Goal: Task Accomplishment & Management: Complete application form

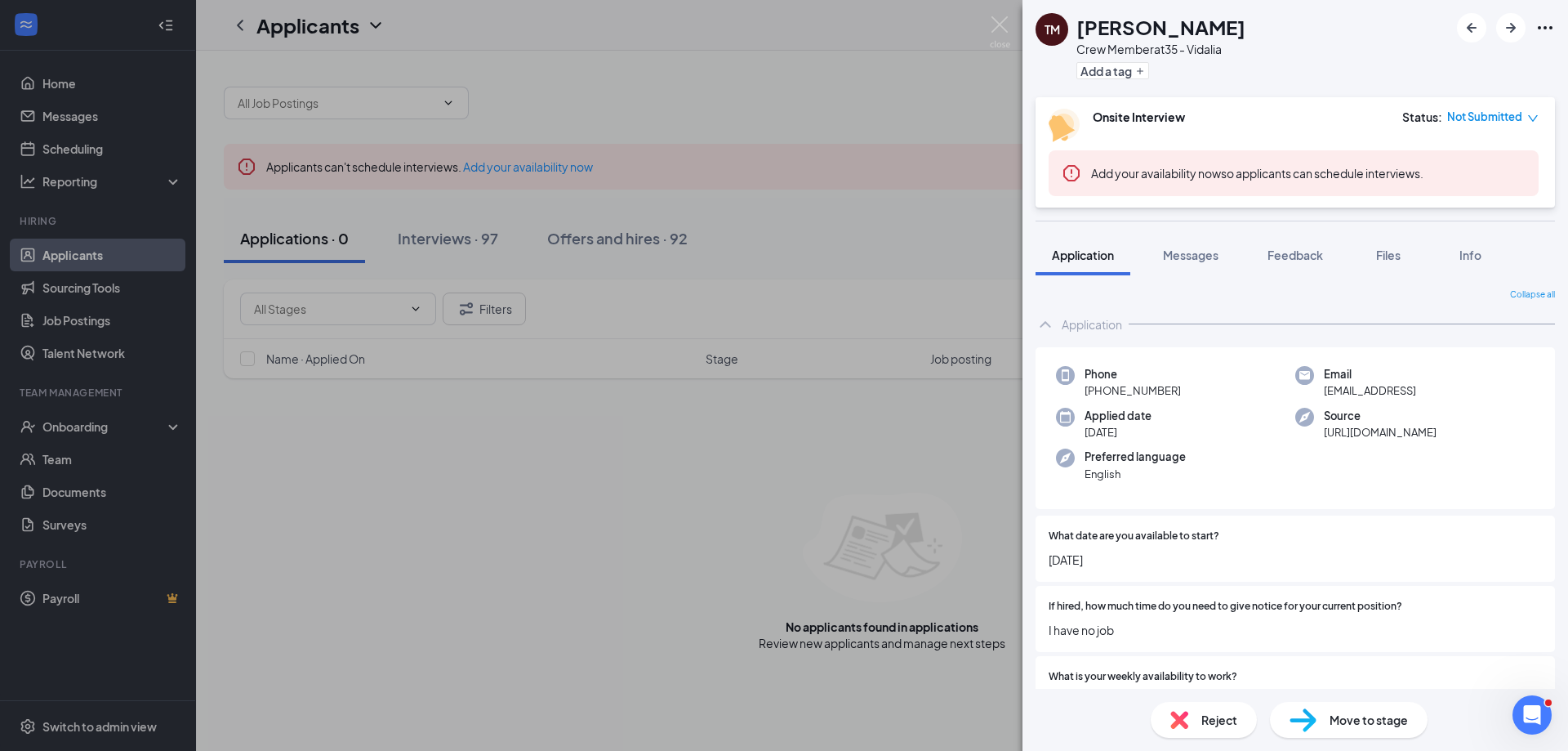
click at [86, 426] on div "TM [PERSON_NAME] Crew Member at 35 - Vidalia Add a tag Onsite Interview Status …" at bounding box center [784, 375] width 1568 height 751
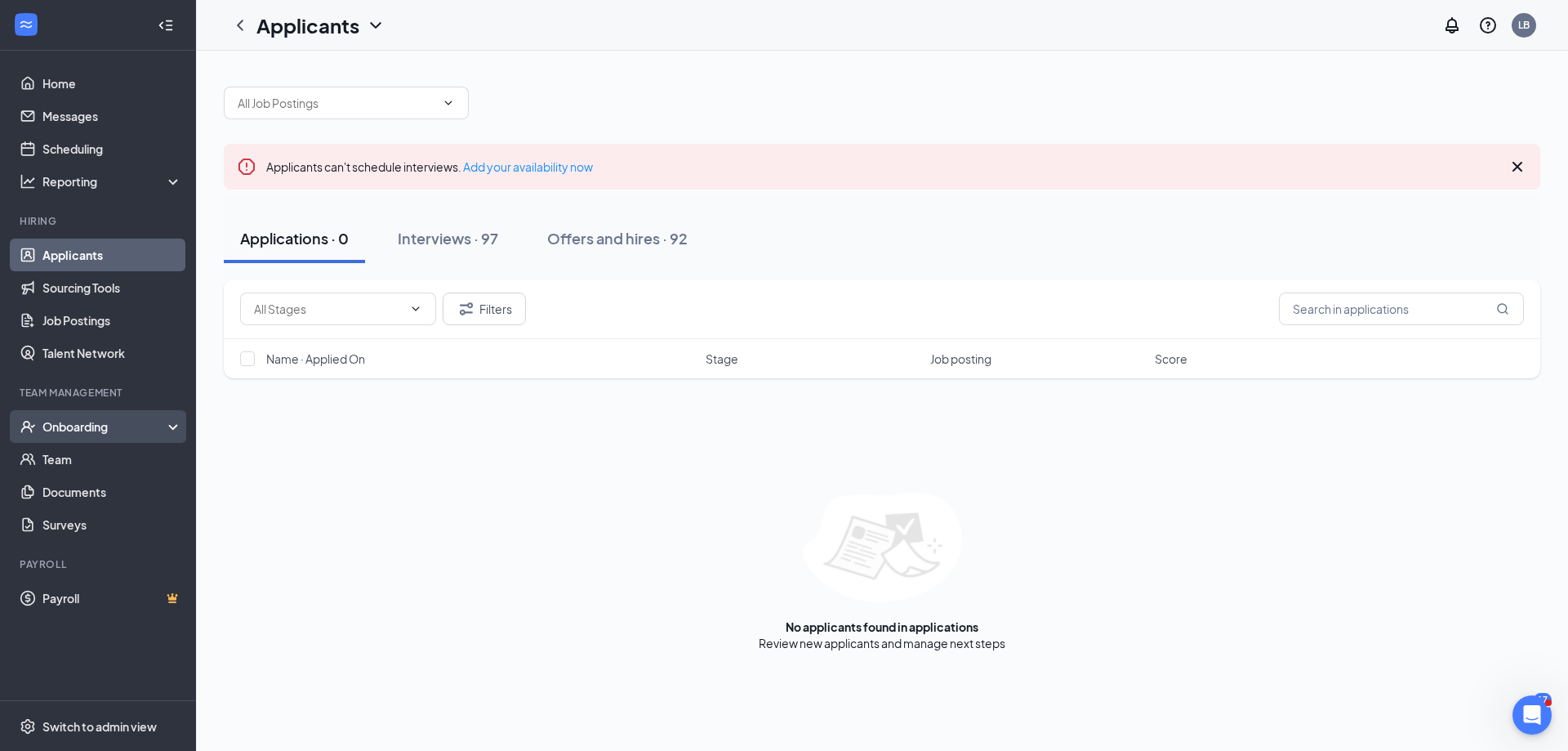
click at [88, 424] on div "Onboarding" at bounding box center [106, 426] width 126 height 16
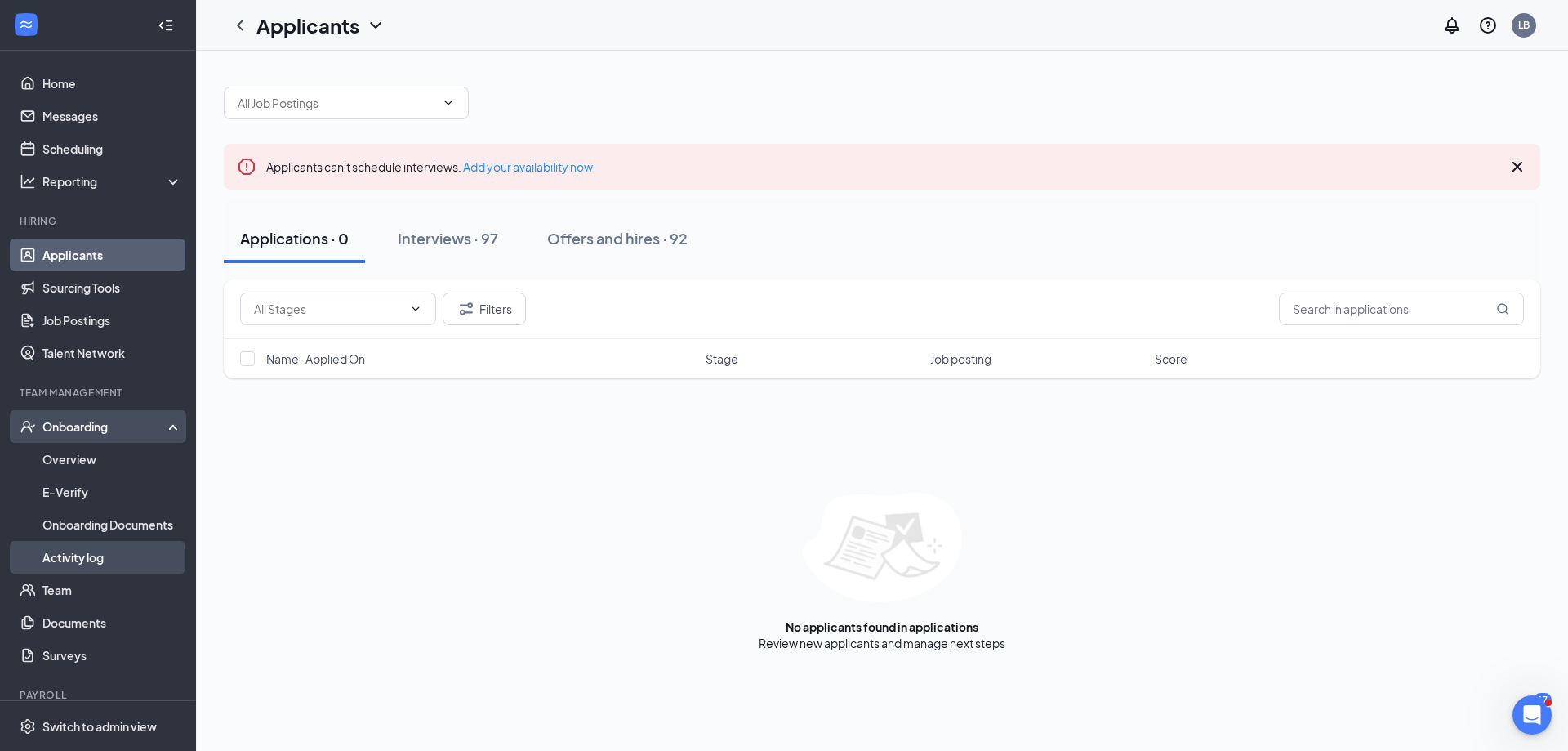
click at [64, 556] on link "Activity log" at bounding box center [113, 557] width 140 height 33
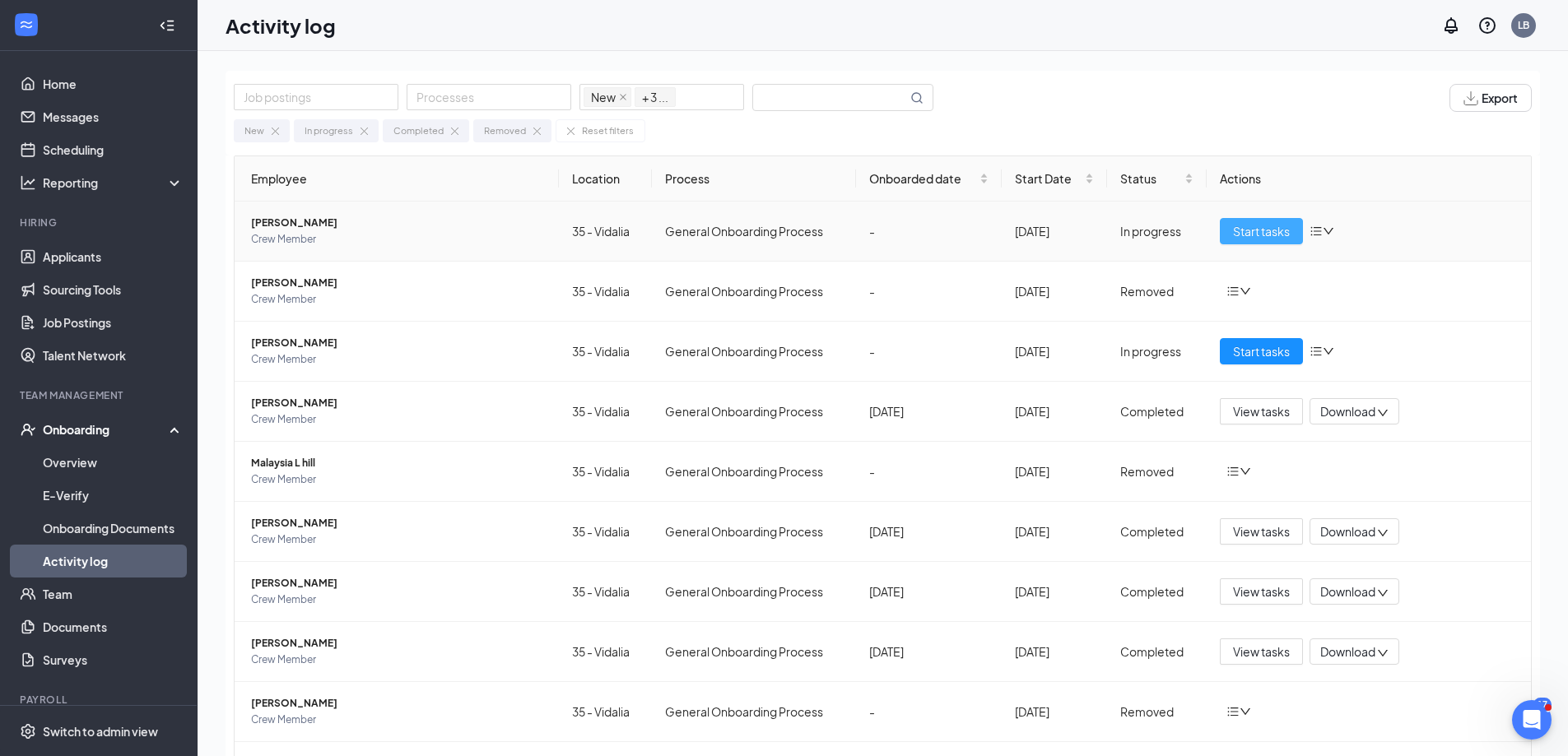
click at [1234, 232] on span "Start tasks" at bounding box center [1260, 230] width 57 height 18
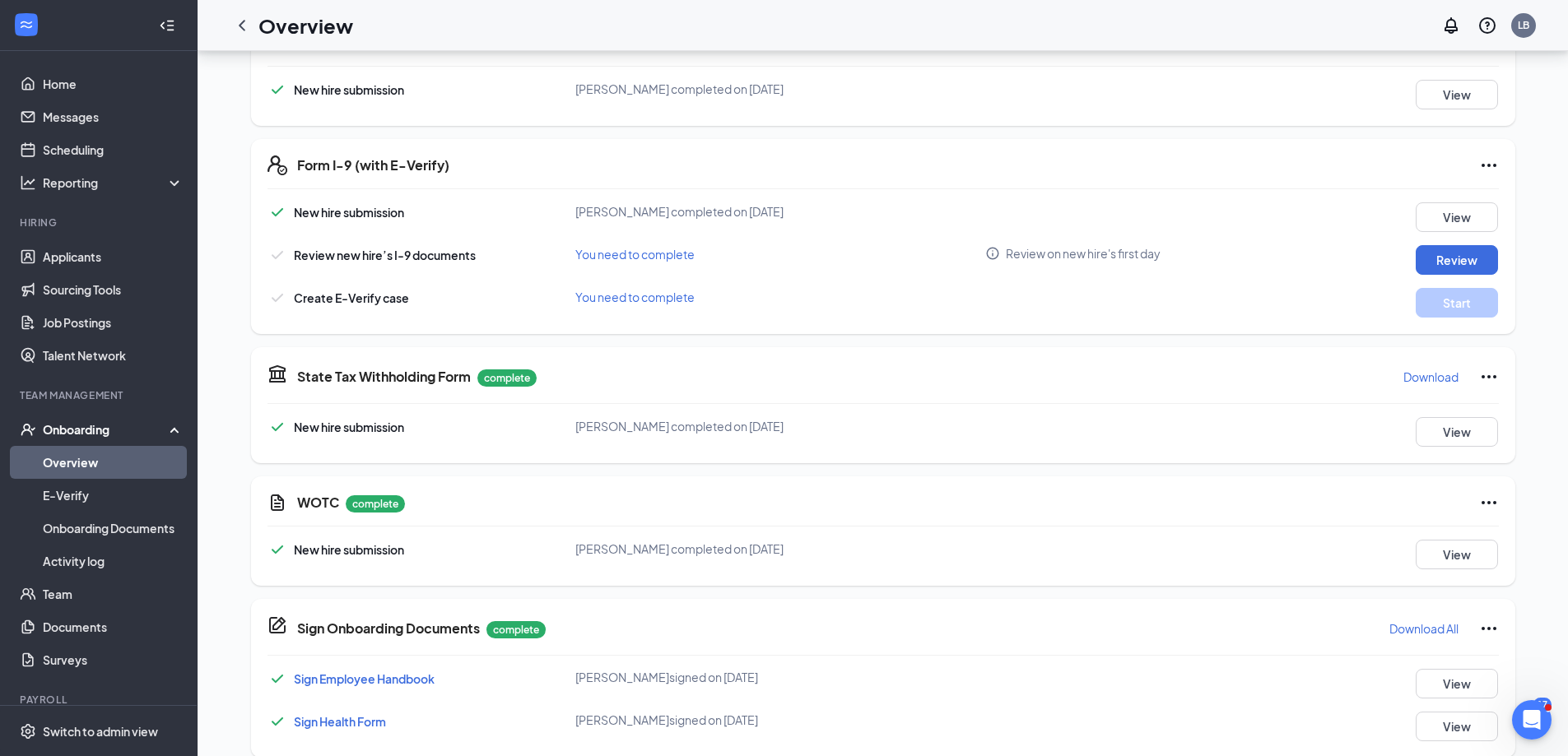
scroll to position [441, 0]
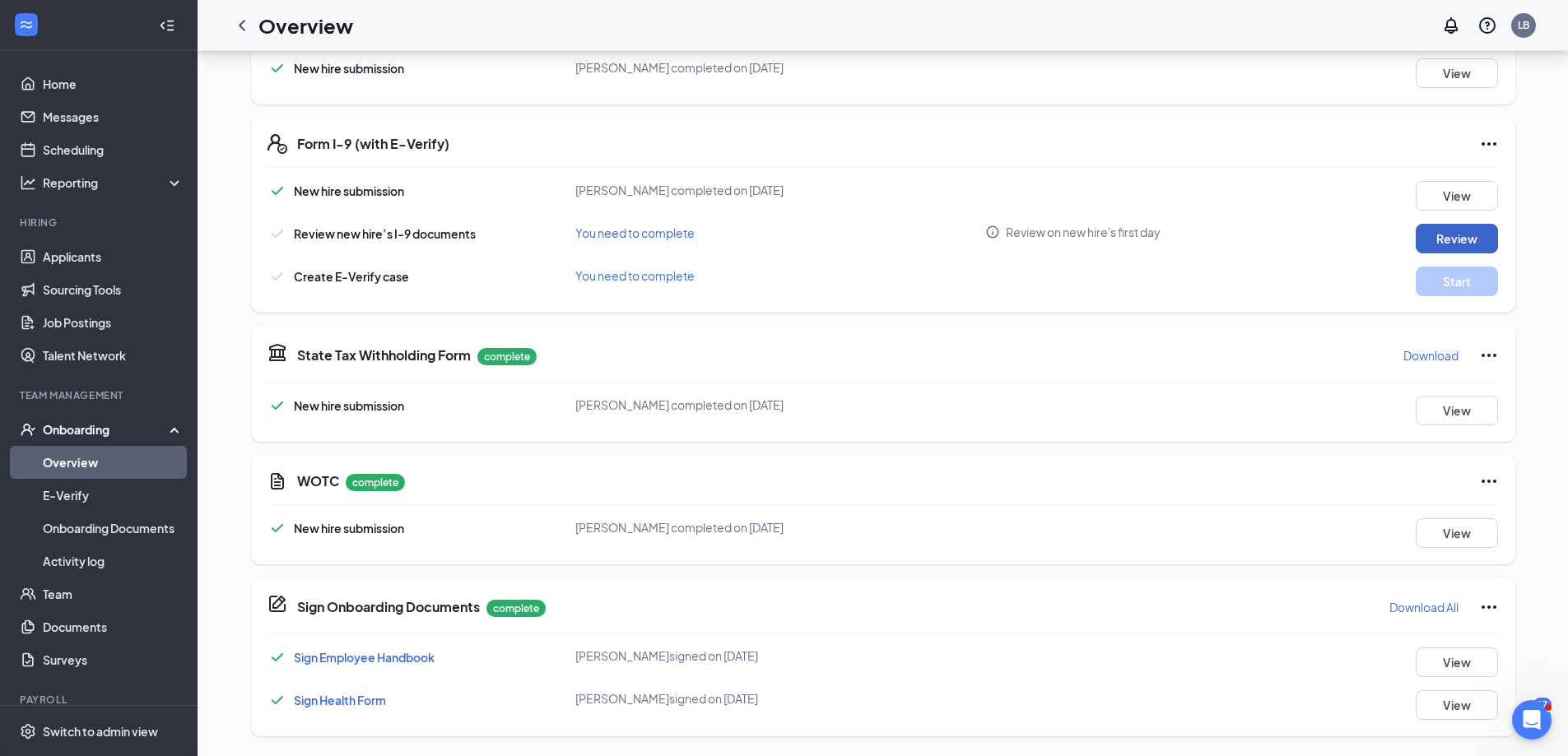
click at [1438, 237] on button "Review" at bounding box center [1456, 238] width 82 height 30
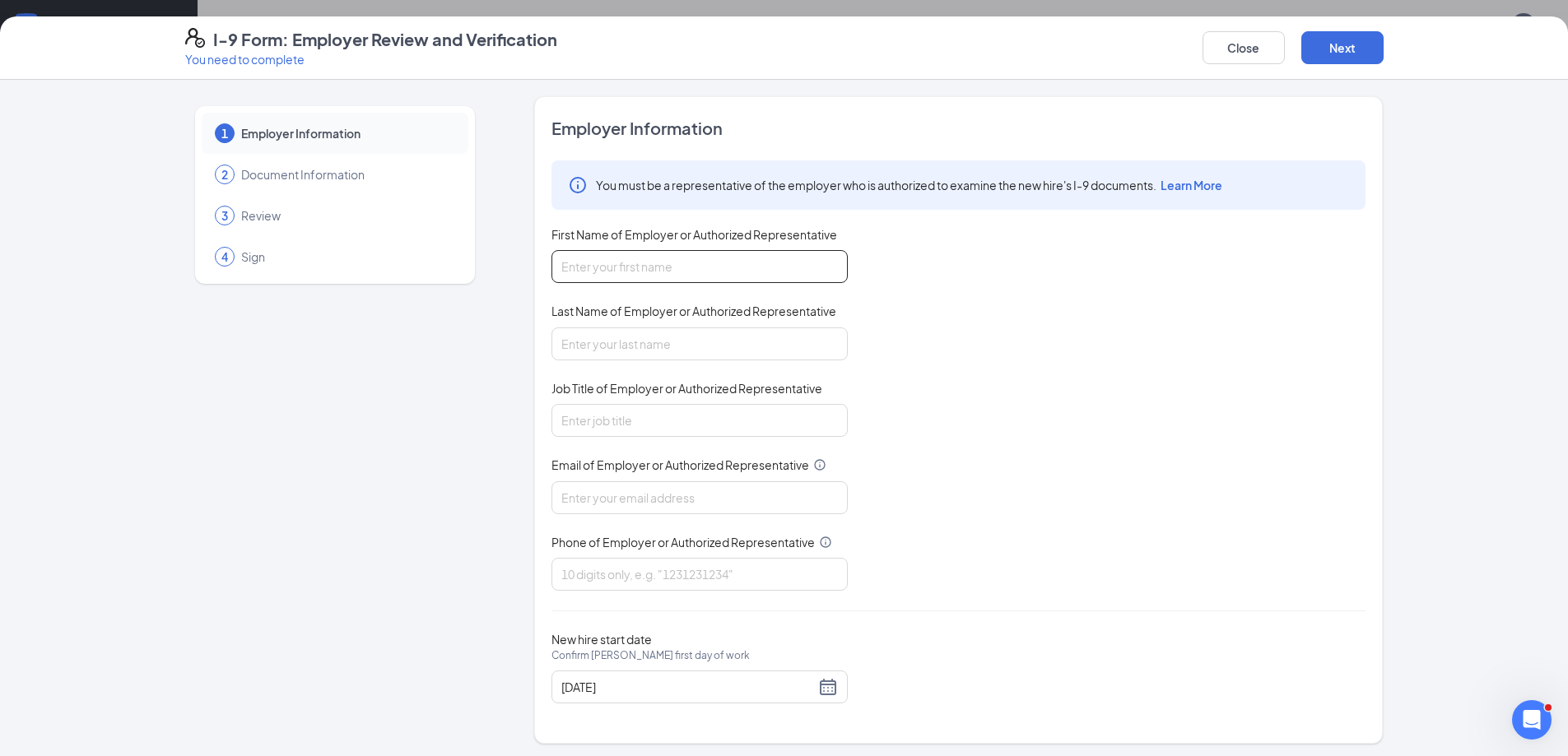
click at [662, 256] on input "First Name of Employer or Authorized Representative" at bounding box center [700, 266] width 296 height 33
type input "[PERSON_NAME]"
type input "[EMAIL_ADDRESS][DOMAIN_NAME]"
type input "9125371506"
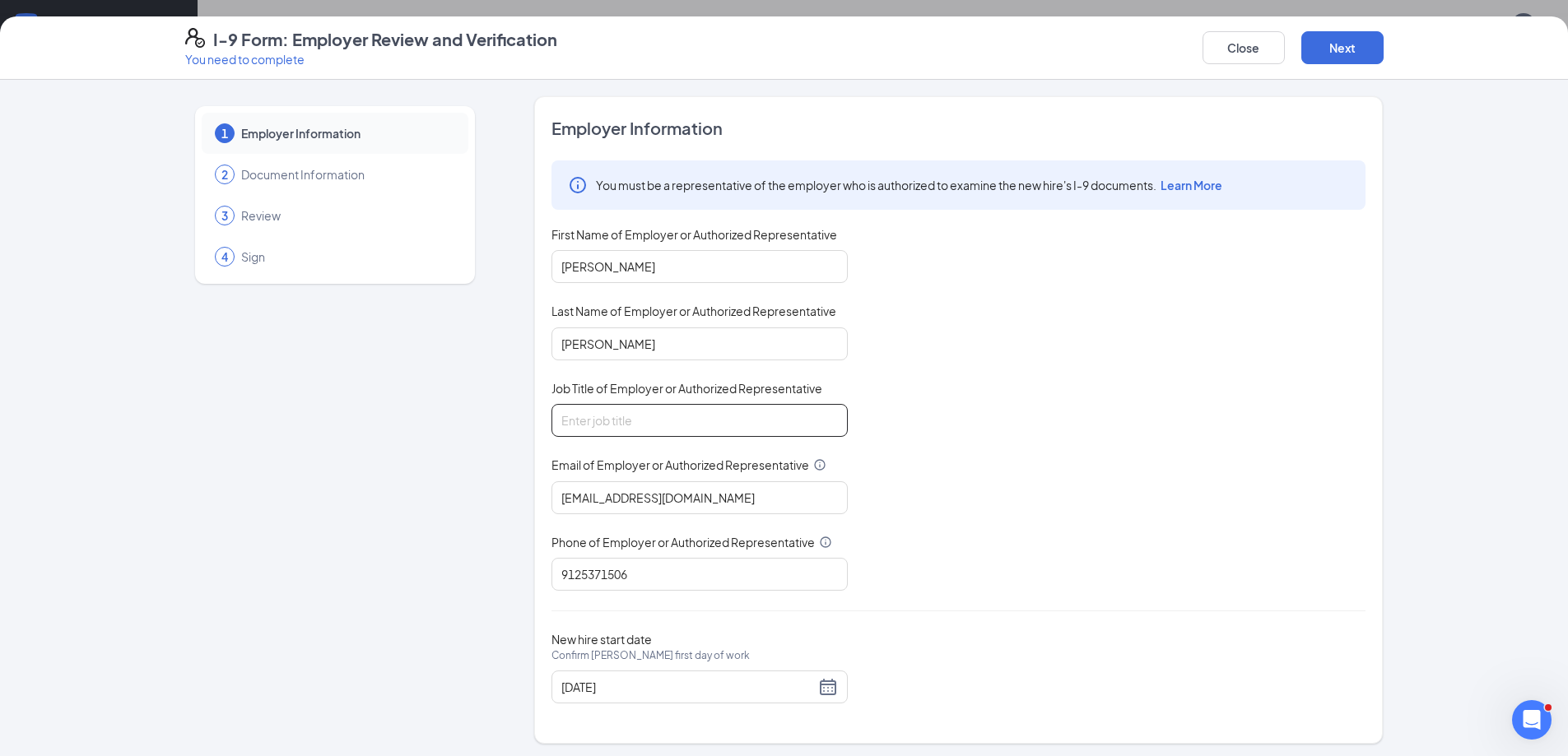
click at [672, 431] on input "Job Title of Employer or Authorized Representative" at bounding box center [700, 420] width 296 height 33
type input "General manager"
click at [1338, 47] on button "Next" at bounding box center [1342, 47] width 82 height 33
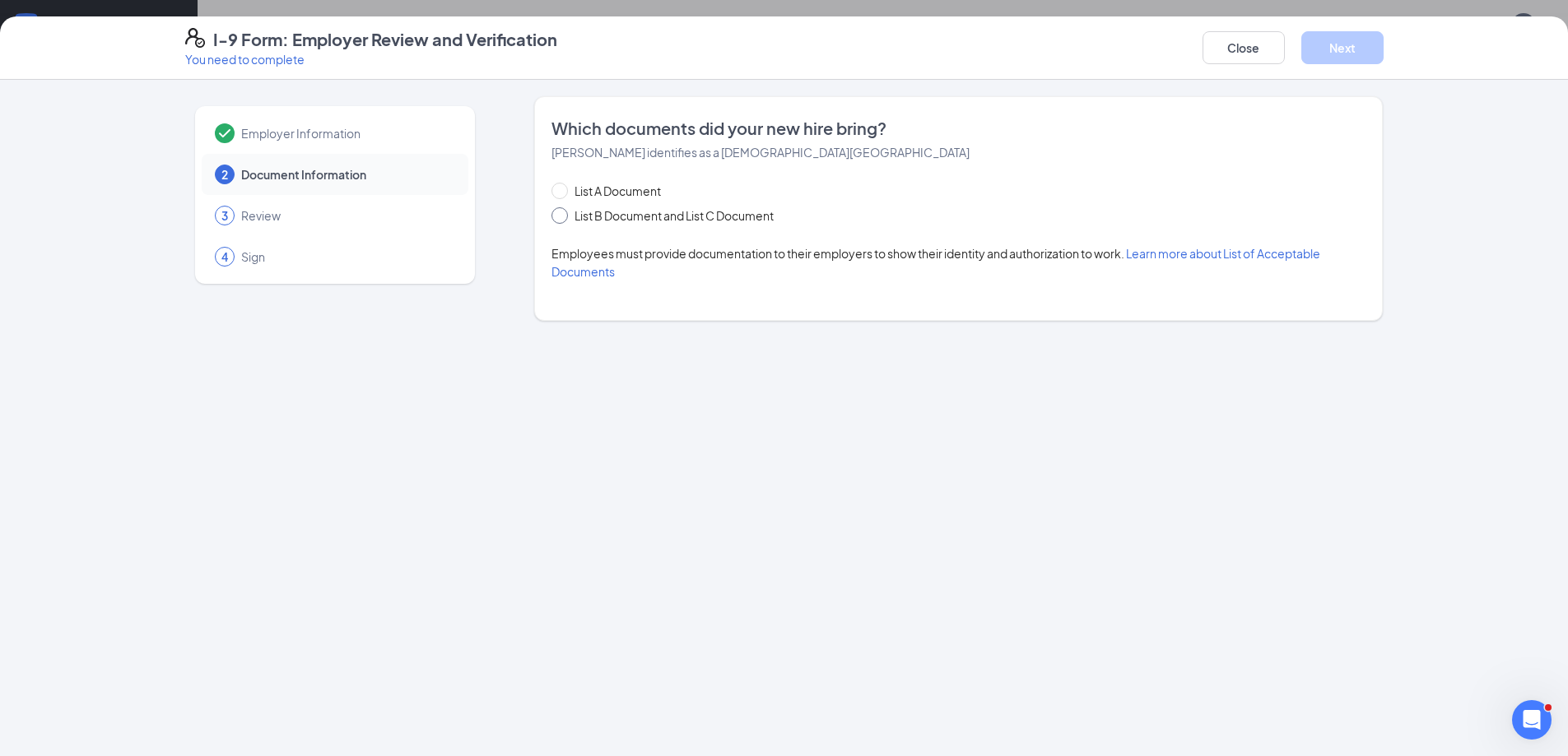
click at [561, 221] on span at bounding box center [559, 215] width 16 height 16
click at [561, 218] on input "List B Document and List C Document" at bounding box center [557, 213] width 12 height 12
radio input "true"
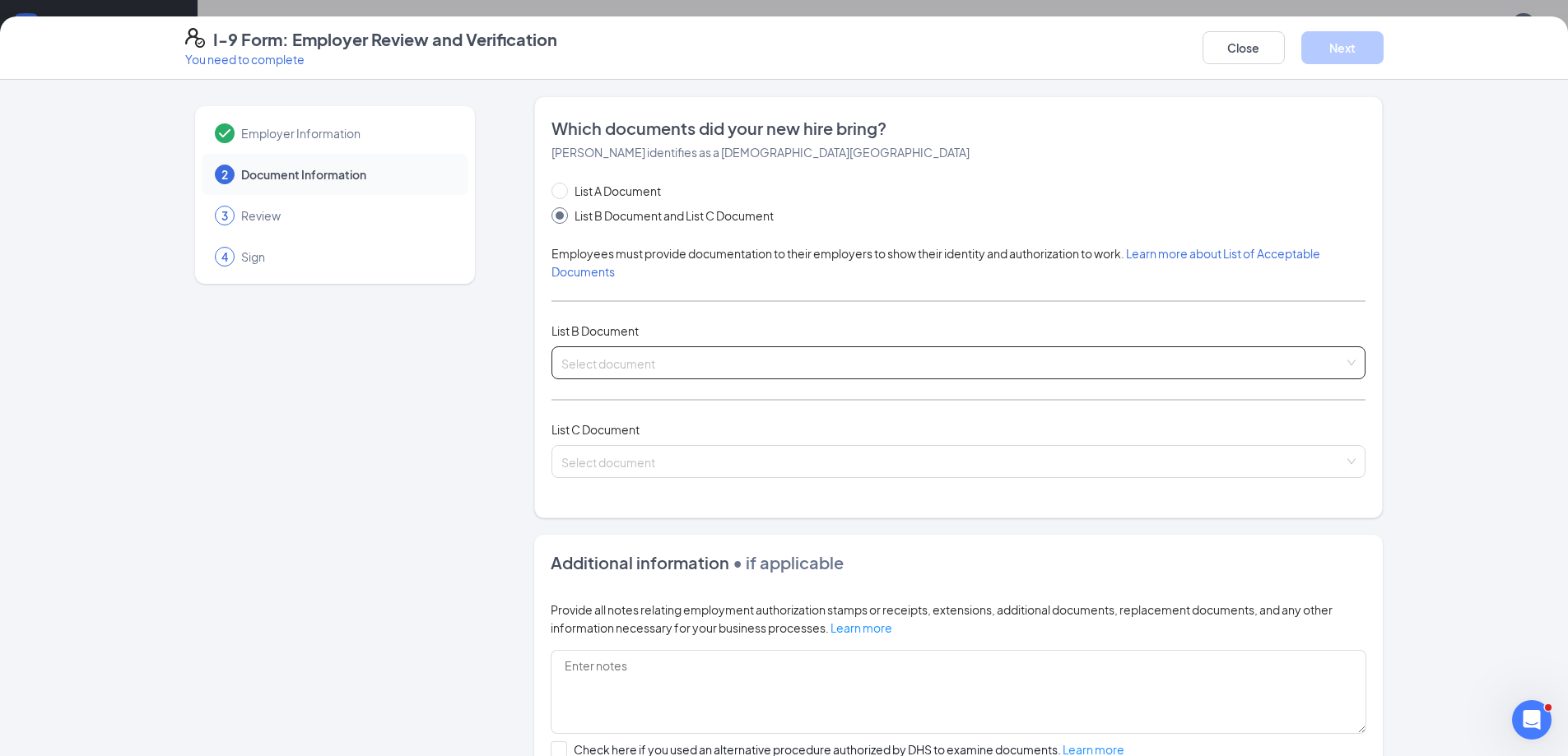
click at [625, 358] on input "search" at bounding box center [953, 359] width 783 height 25
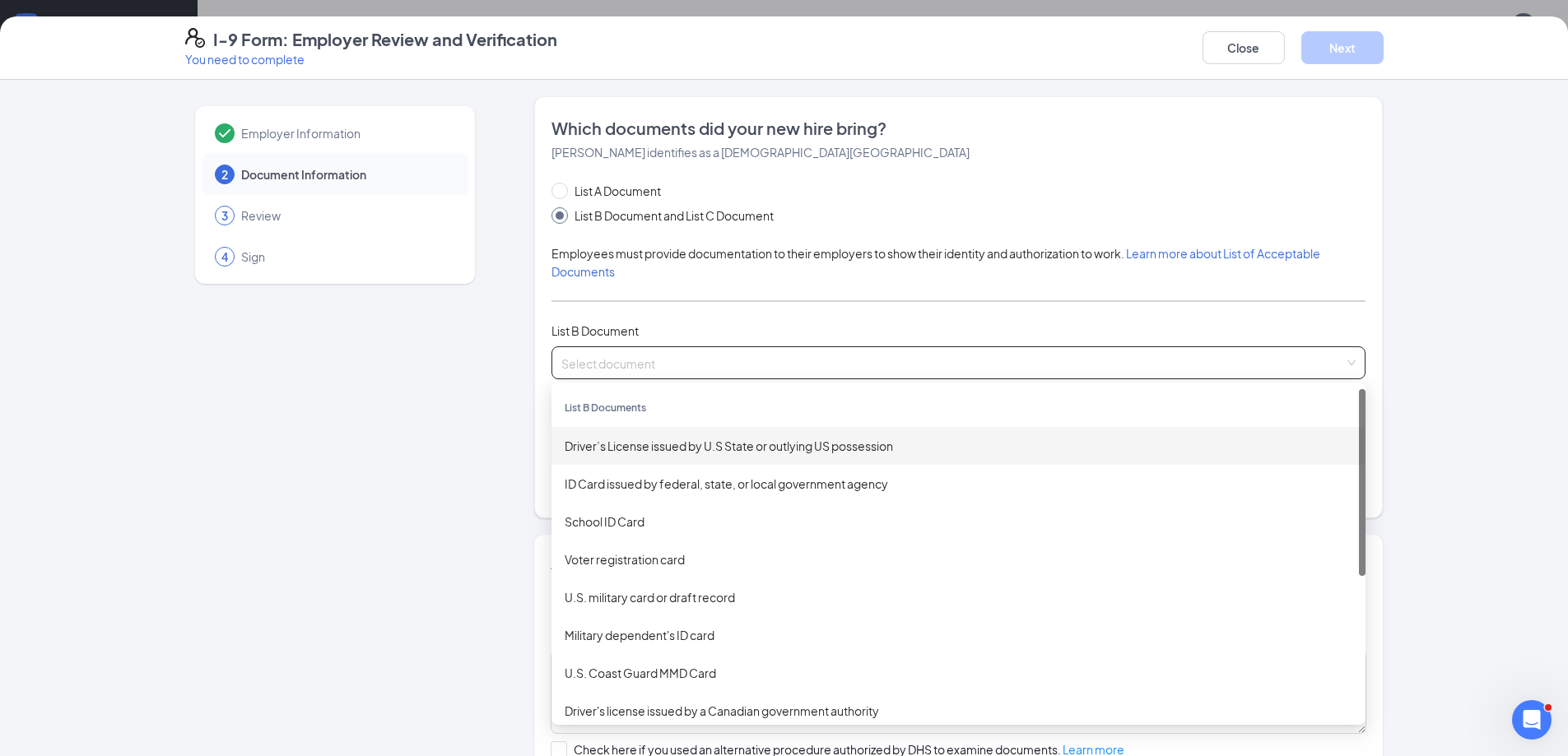
click at [686, 447] on div "Driver’s License issued by U.S State or outlying US possession" at bounding box center [958, 445] width 788 height 18
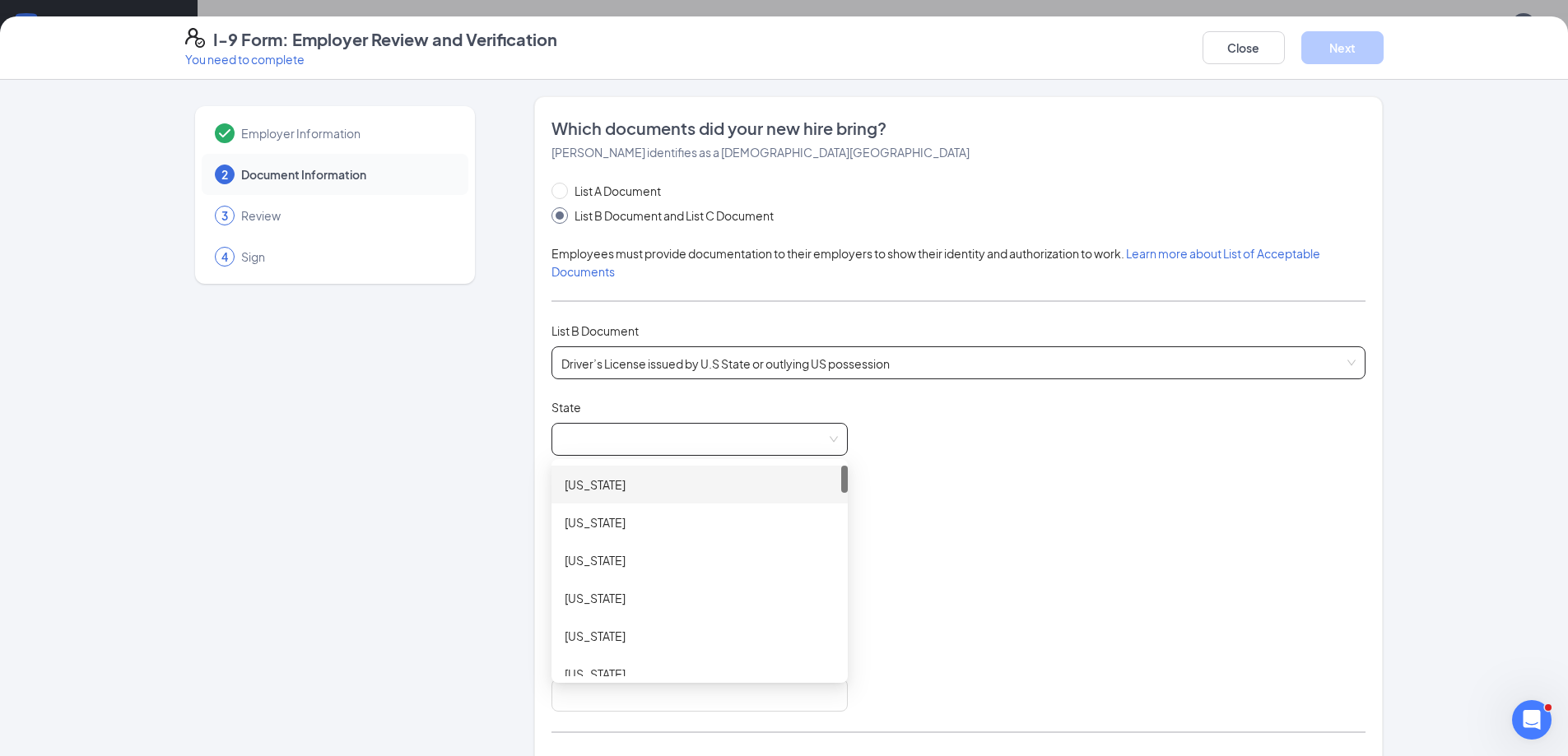
click at [594, 444] on span at bounding box center [700, 439] width 276 height 31
drag, startPoint x: 834, startPoint y: 474, endPoint x: 846, endPoint y: 527, distance: 54.3
click at [846, 527] on div "Document Title Driver’s License issued by U.S State or outlying US possession S…" at bounding box center [958, 555] width 814 height 312
click at [592, 472] on div "[US_STATE]" at bounding box center [699, 473] width 270 height 18
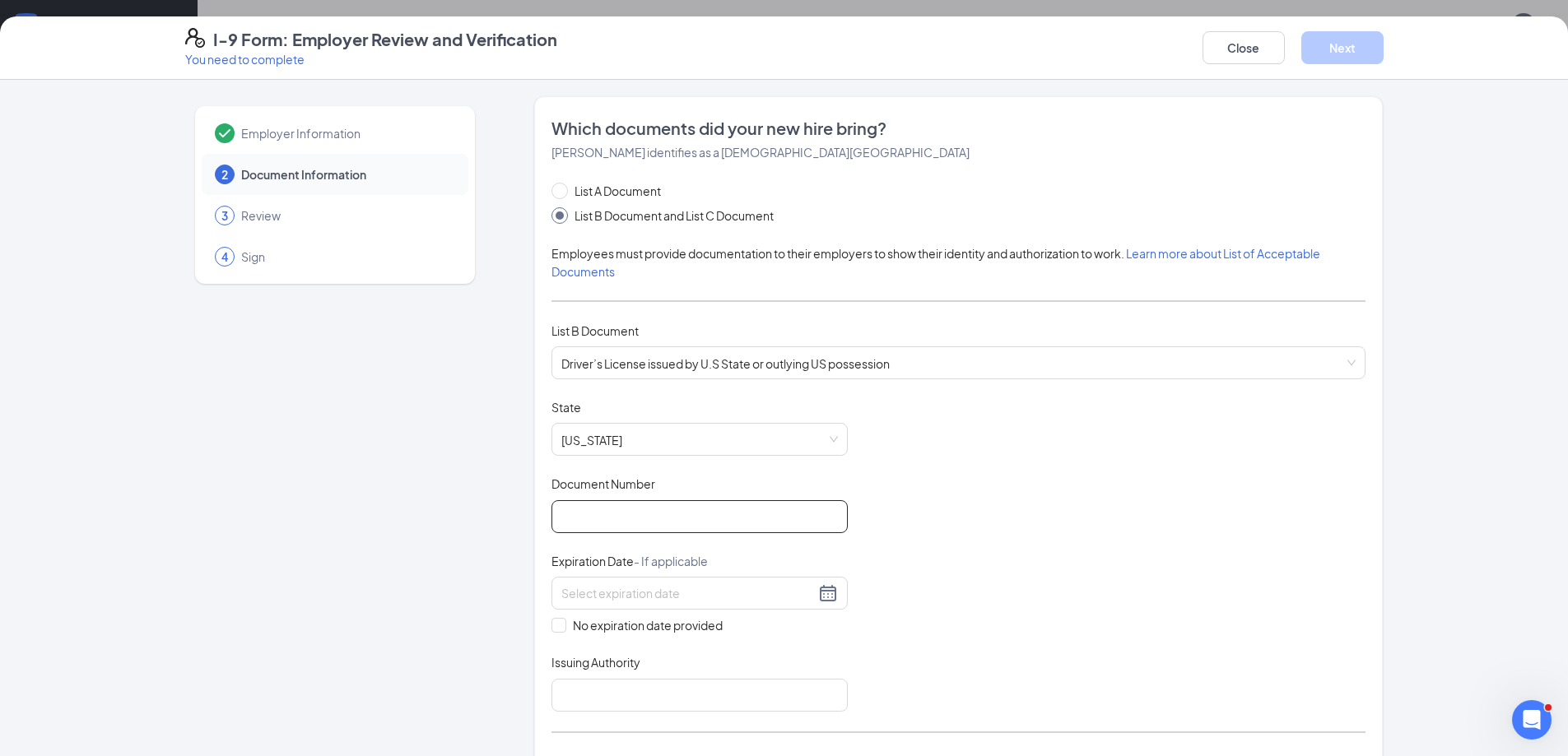
click at [578, 518] on input "Document Number" at bounding box center [700, 516] width 296 height 33
type input "057582129"
click at [634, 598] on input at bounding box center [688, 593] width 253 height 18
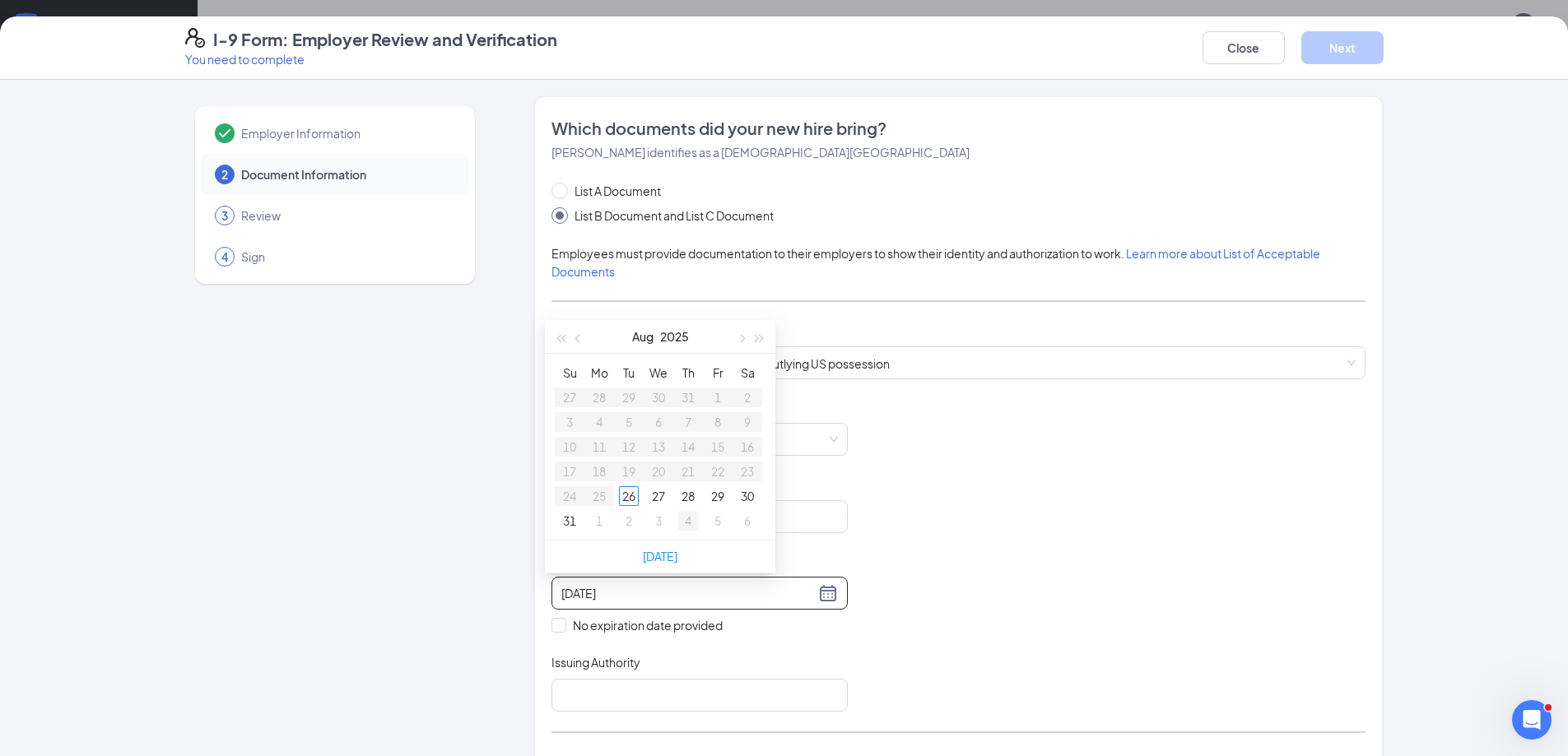
type input "[DATE]"
click at [764, 336] on button "button" at bounding box center [759, 336] width 18 height 33
click at [742, 340] on span "button" at bounding box center [740, 339] width 8 height 8
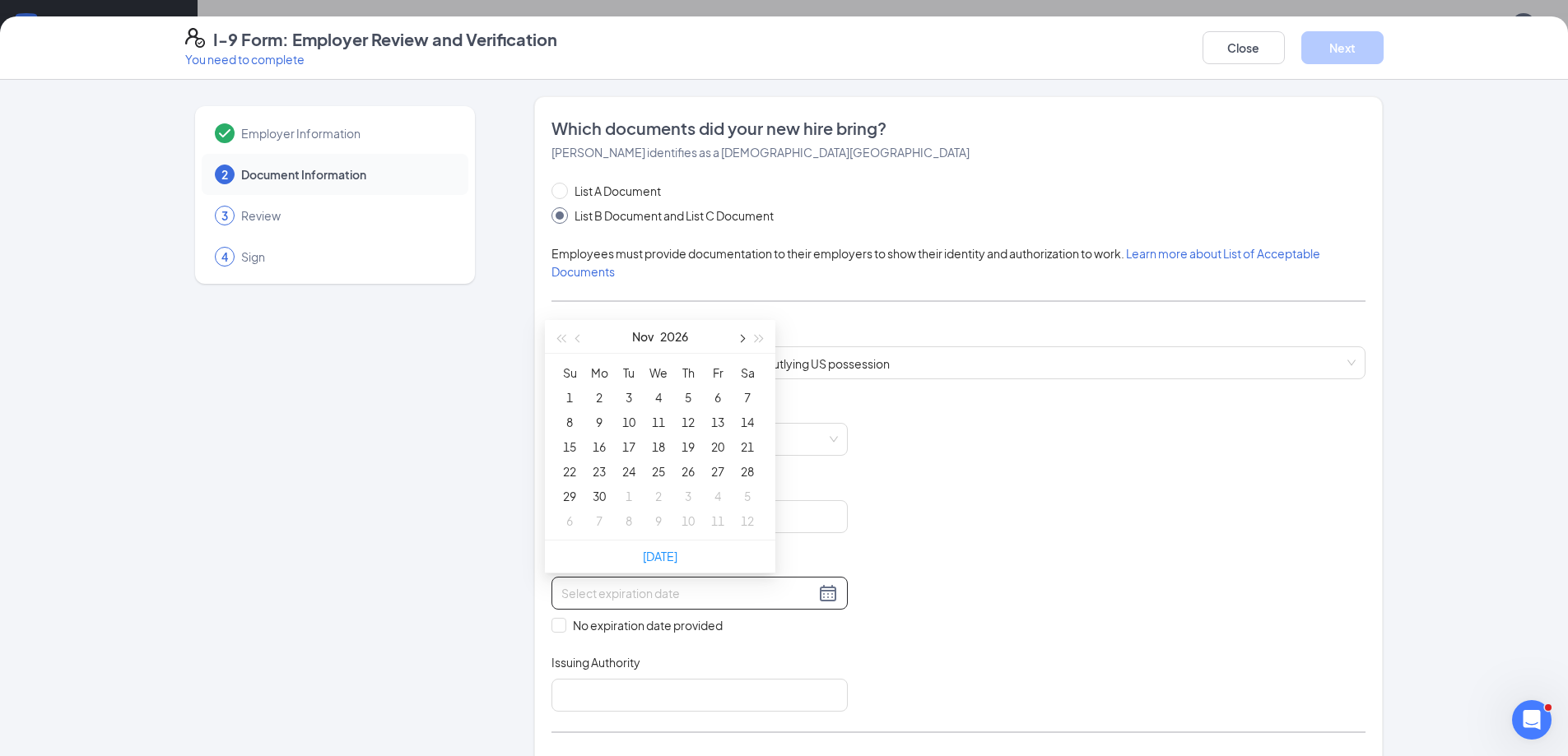
click at [742, 340] on span "button" at bounding box center [740, 339] width 8 height 8
click at [557, 340] on button "button" at bounding box center [560, 336] width 18 height 33
type input "[DATE]"
click at [748, 498] on div "31" at bounding box center [746, 495] width 19 height 19
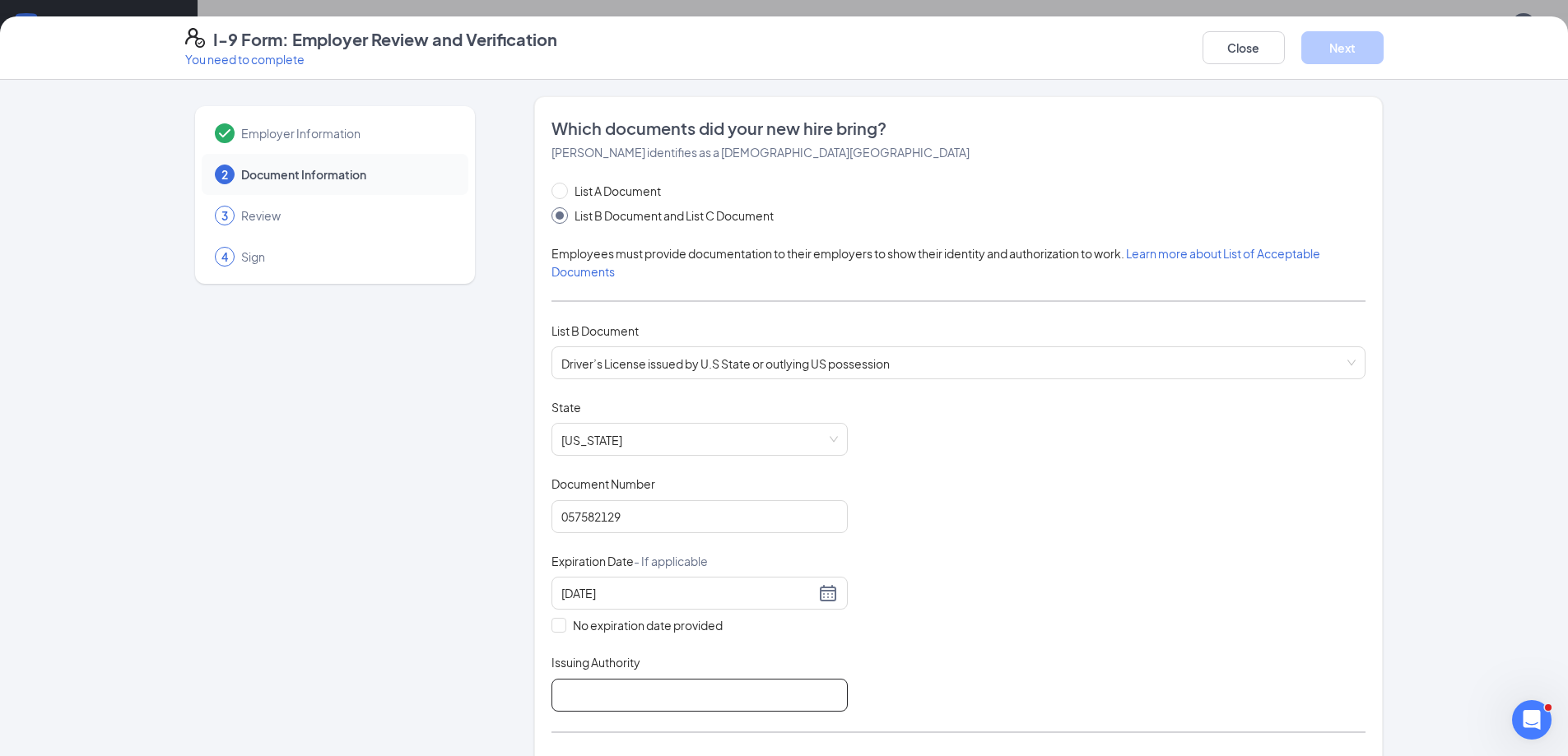
click at [630, 698] on input "Issuing Authority" at bounding box center [700, 694] width 296 height 33
type input "[US_STATE]"
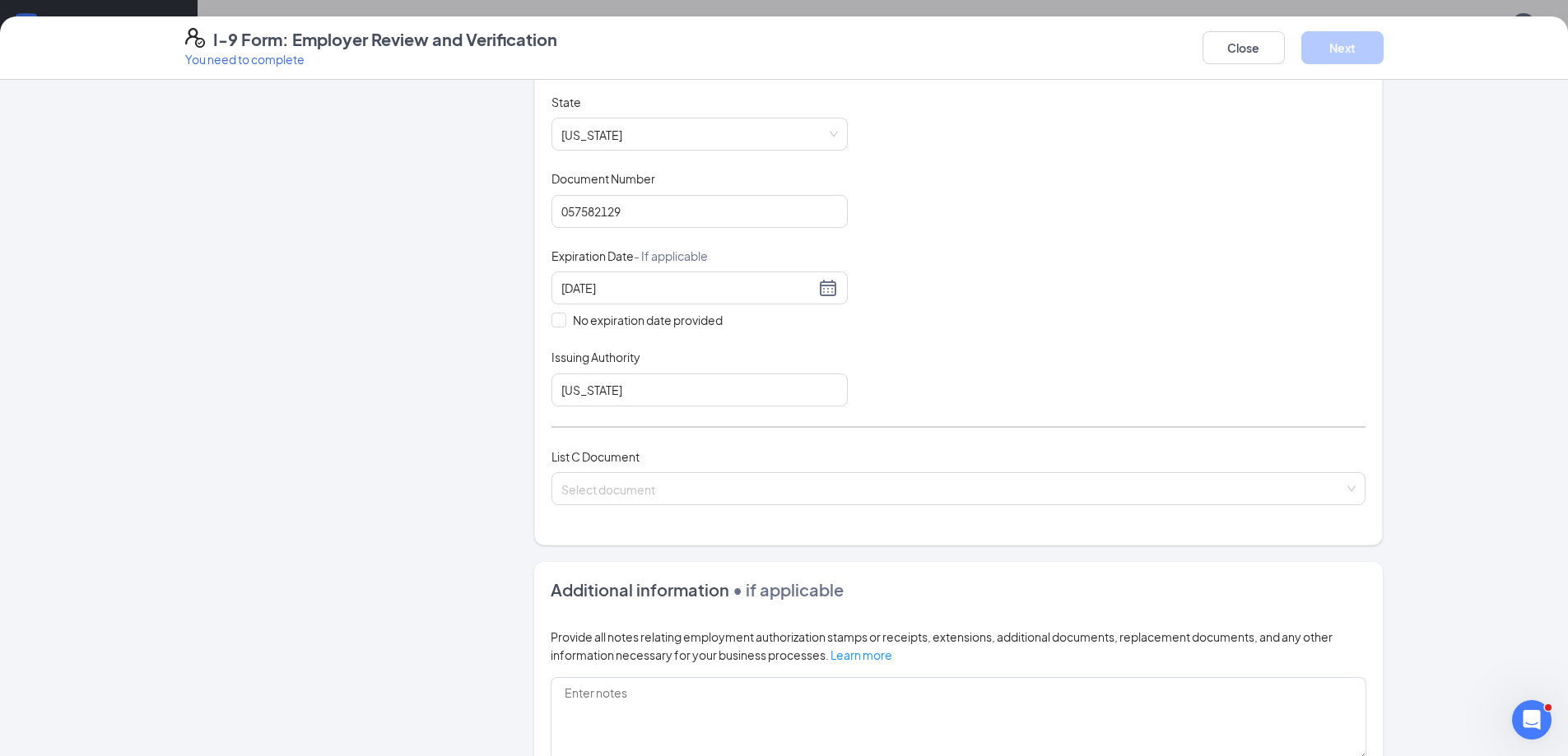
scroll to position [319, 0]
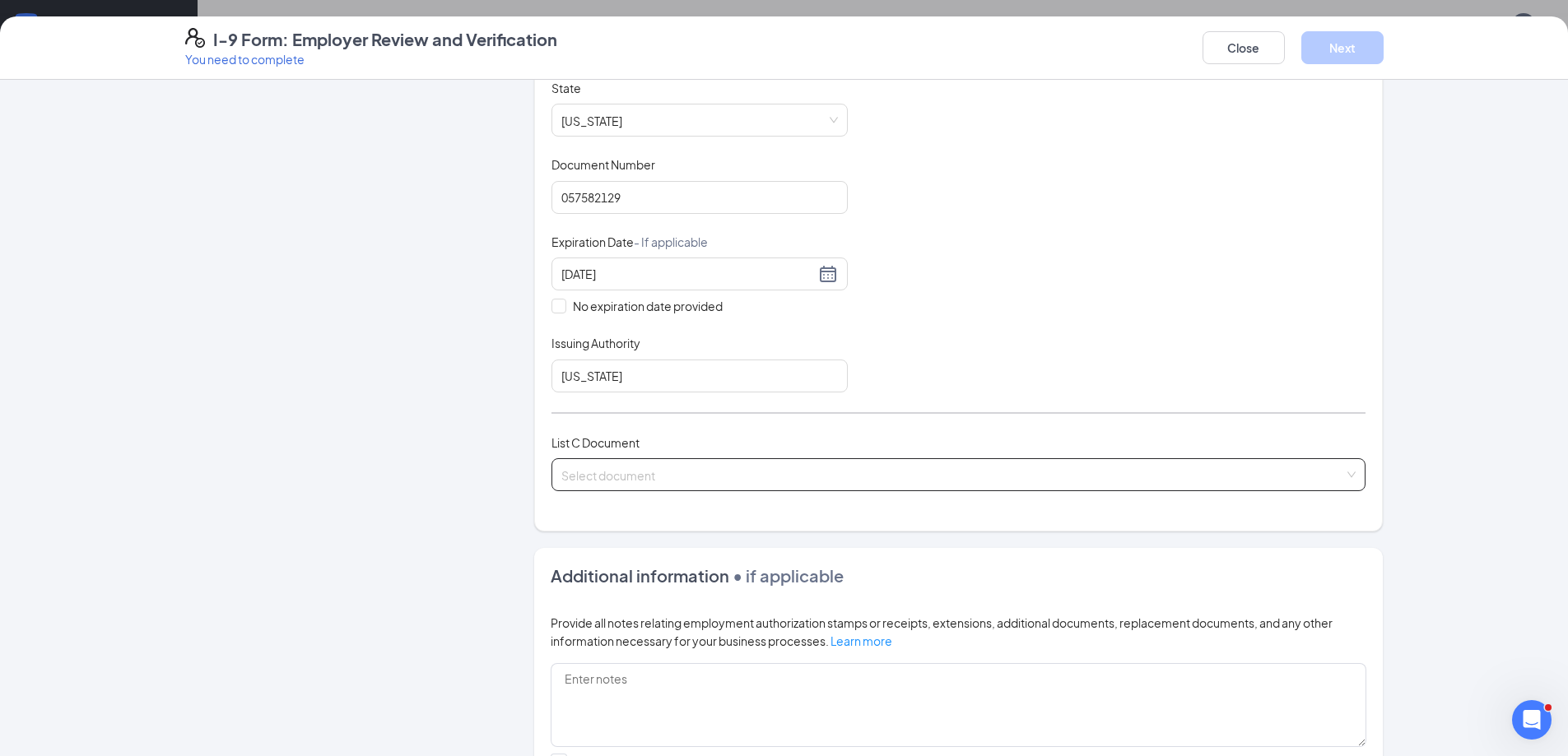
click at [605, 474] on input "search" at bounding box center [953, 471] width 783 height 25
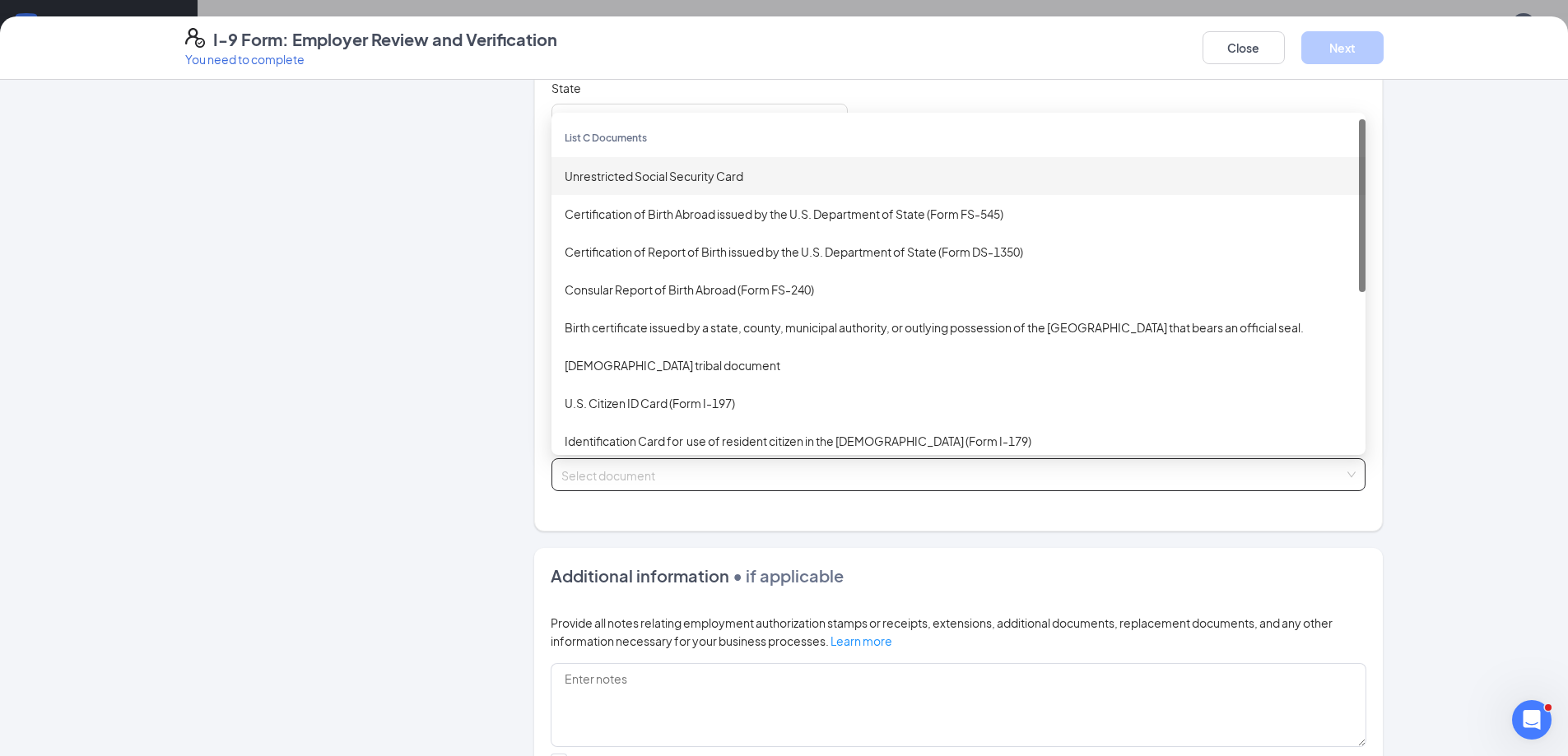
click at [648, 174] on div "Unrestricted Social Security Card" at bounding box center [958, 175] width 788 height 18
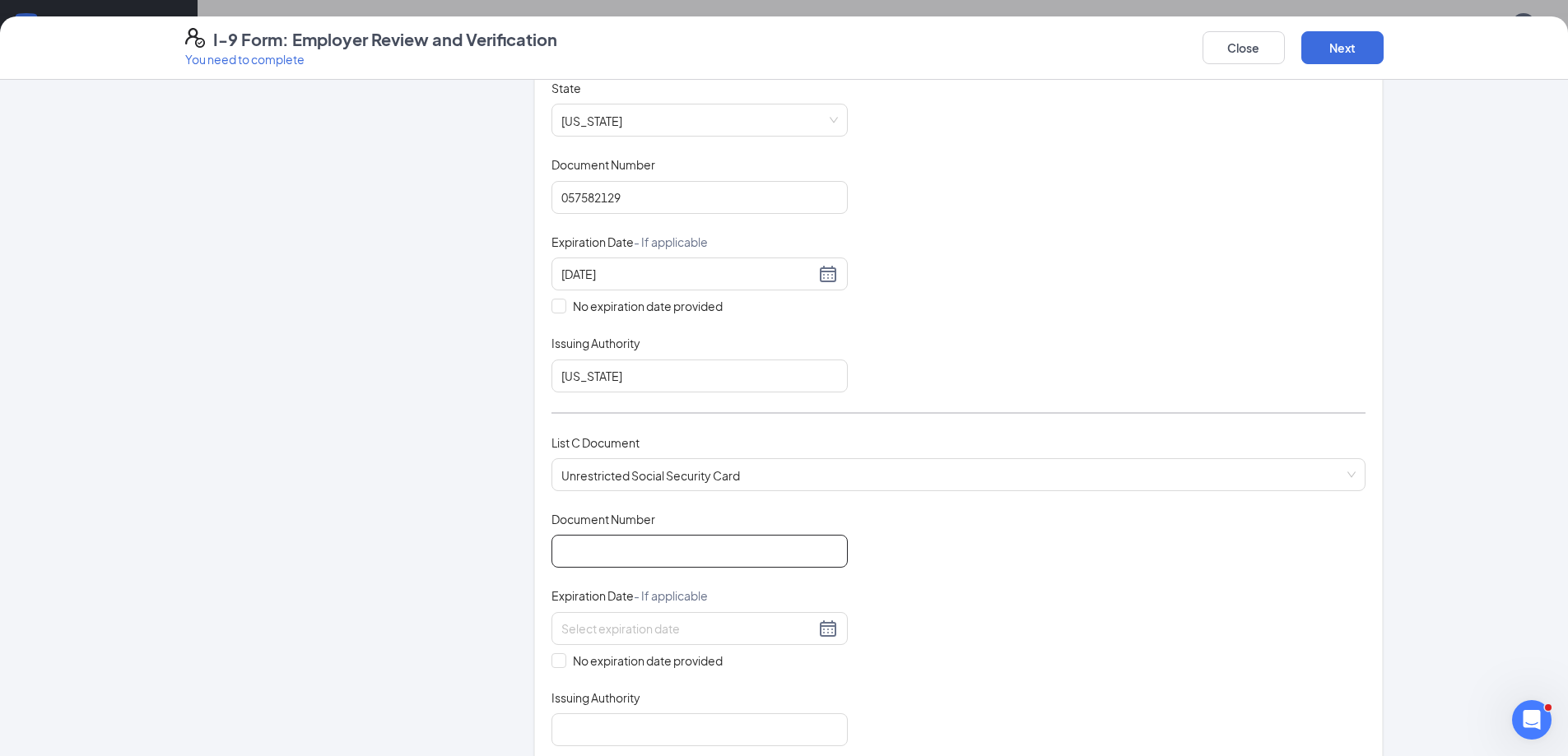
click at [662, 556] on input "Document Number" at bounding box center [700, 550] width 296 height 33
type input "255954173"
click at [557, 656] on input "No expiration date provided" at bounding box center [557, 659] width 12 height 12
checkbox input "true"
click at [589, 728] on input "Issuing Authority" at bounding box center [700, 732] width 296 height 33
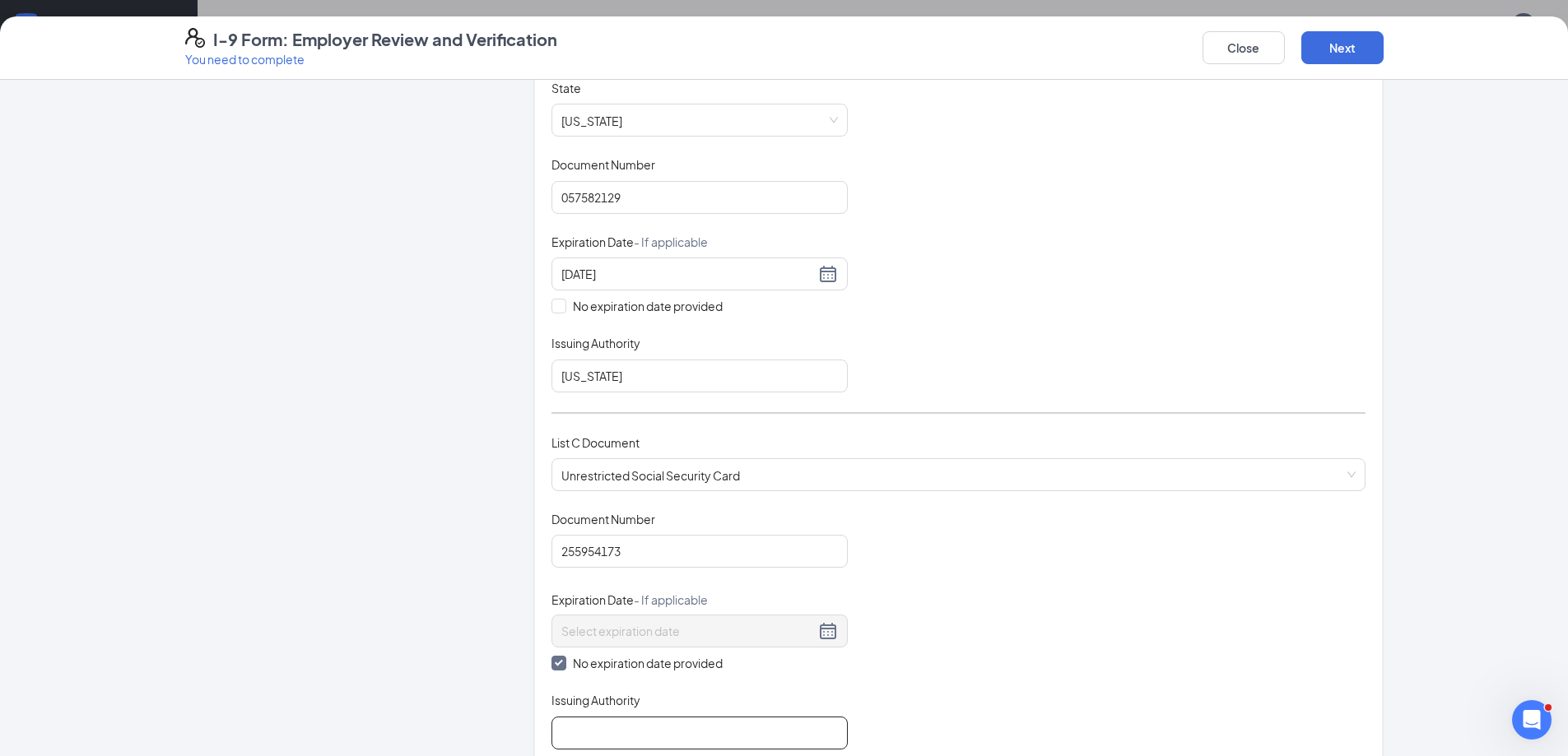
type input "social security"
click at [1344, 47] on button "Next" at bounding box center [1342, 47] width 82 height 33
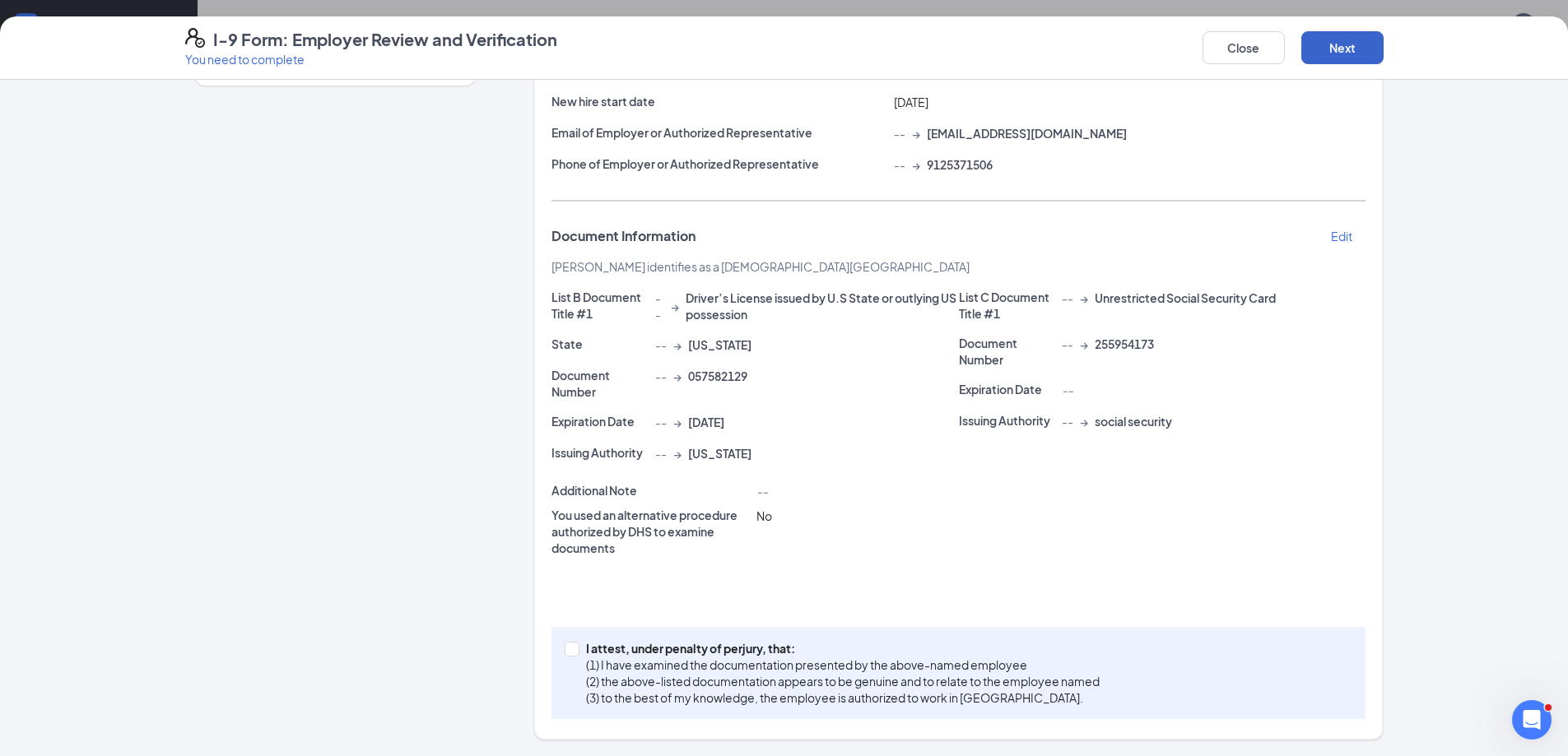
scroll to position [198, 0]
click at [564, 647] on input "I attest, under penalty of [PERSON_NAME], that: (1) I have examined the documen…" at bounding box center [570, 648] width 12 height 12
checkbox input "true"
click at [1354, 43] on button "Next" at bounding box center [1342, 47] width 82 height 33
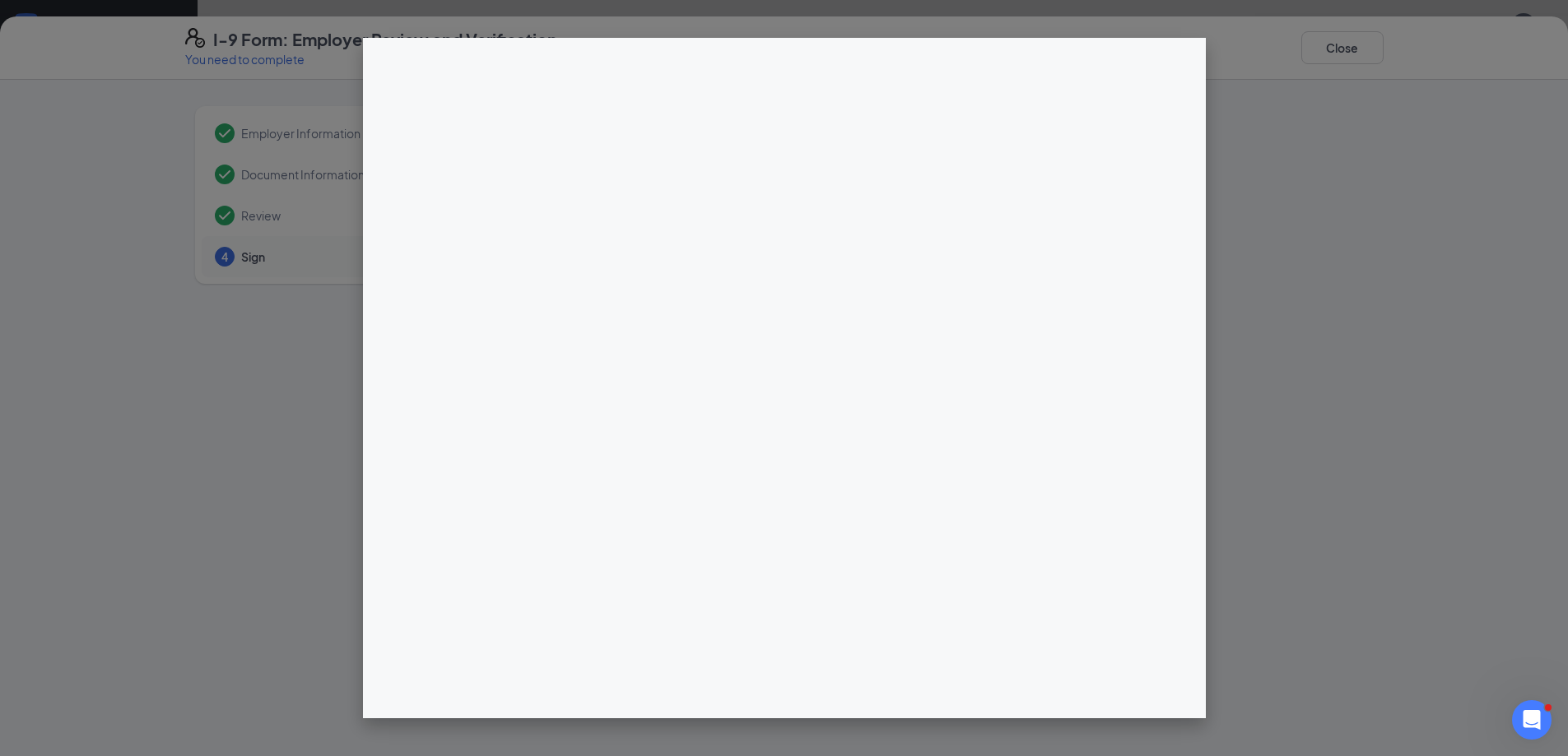
scroll to position [194, 0]
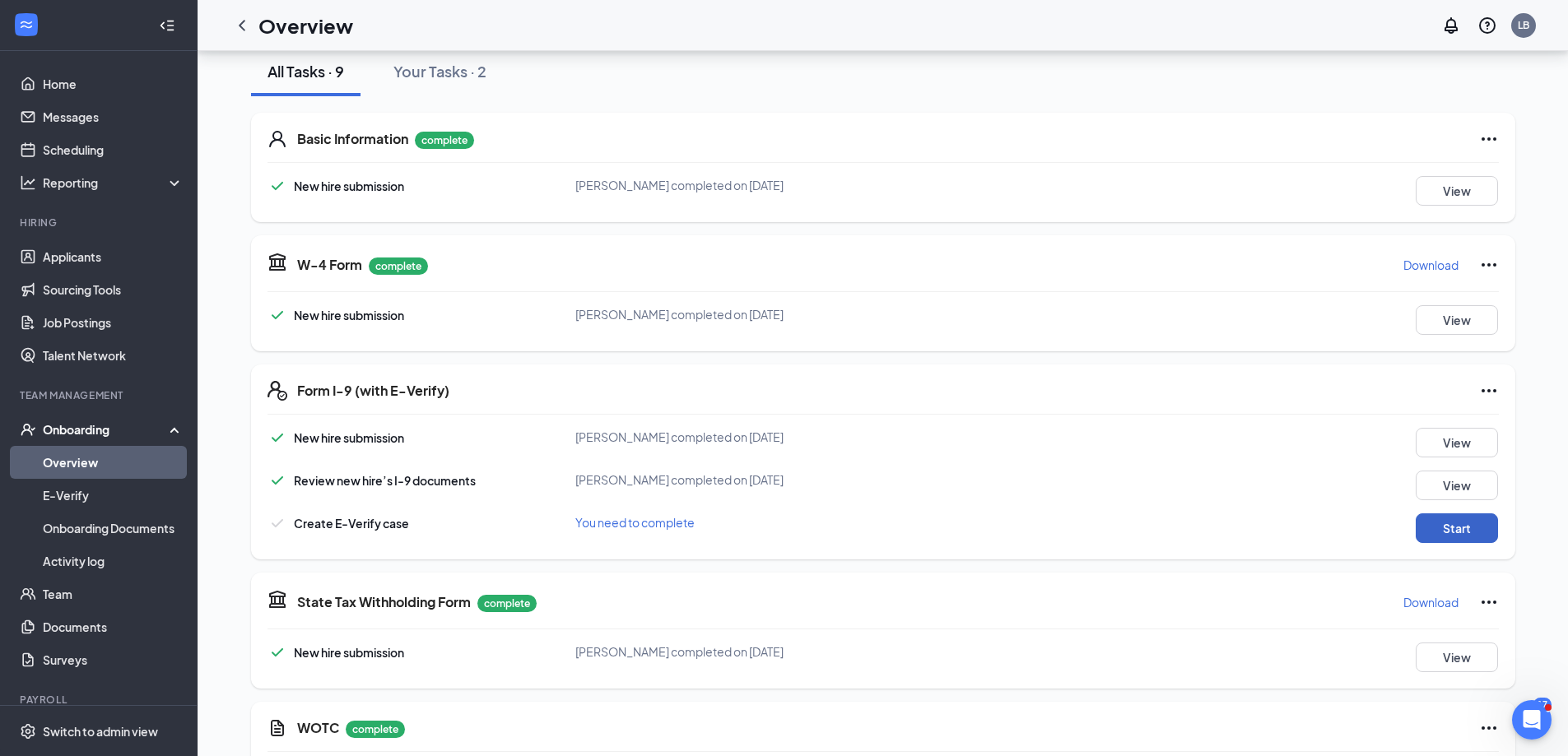
click at [1465, 527] on button "Start" at bounding box center [1456, 527] width 82 height 30
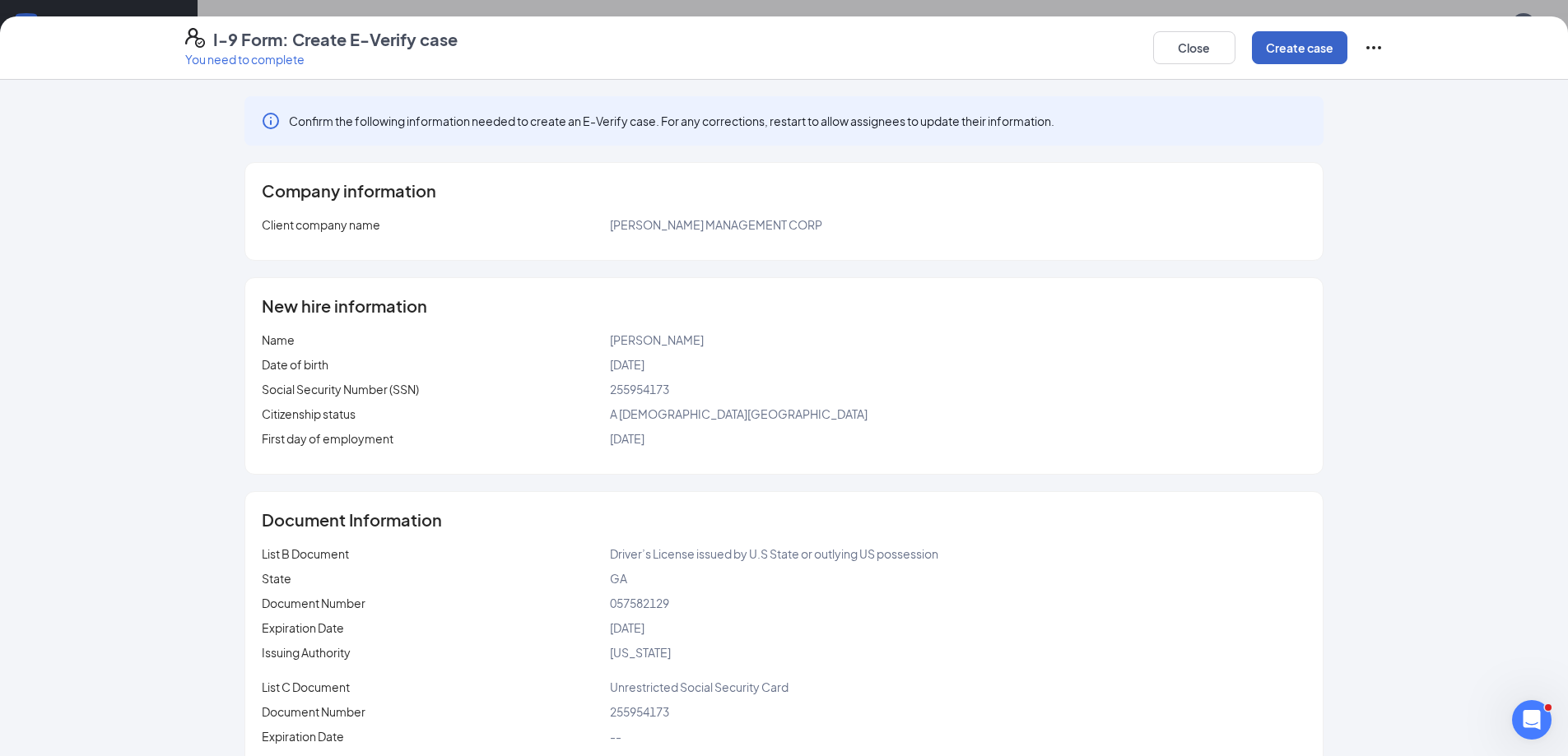
click at [1305, 50] on button "Create case" at bounding box center [1299, 47] width 96 height 33
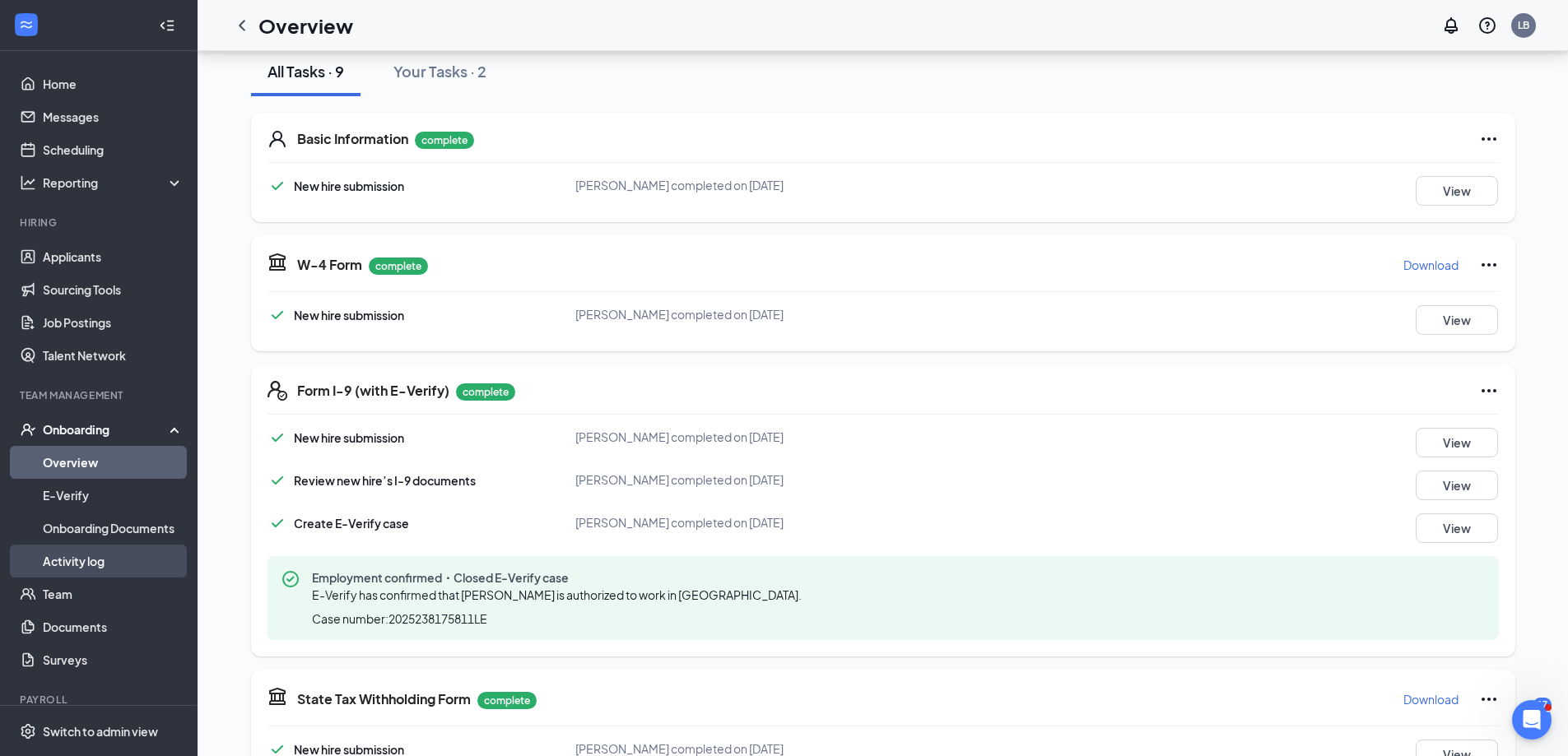
click at [75, 556] on link "Activity log" at bounding box center [114, 560] width 141 height 33
